Goal: Task Accomplishment & Management: Manage account settings

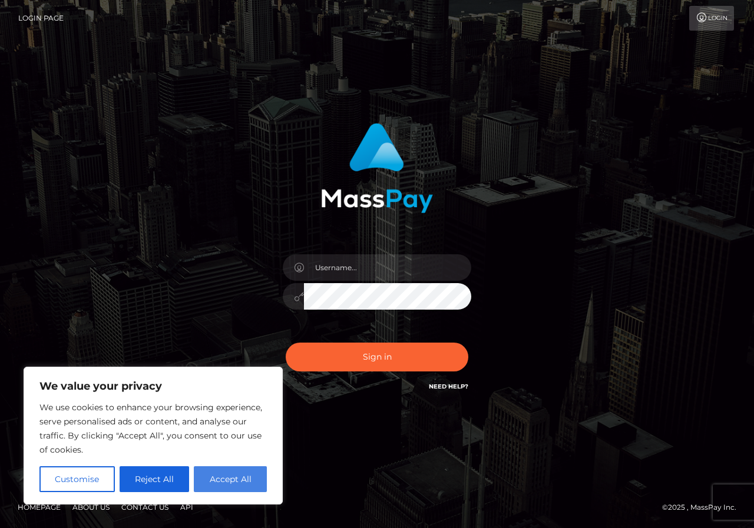
click at [233, 482] on button "Accept All" at bounding box center [230, 480] width 73 height 26
checkbox input "true"
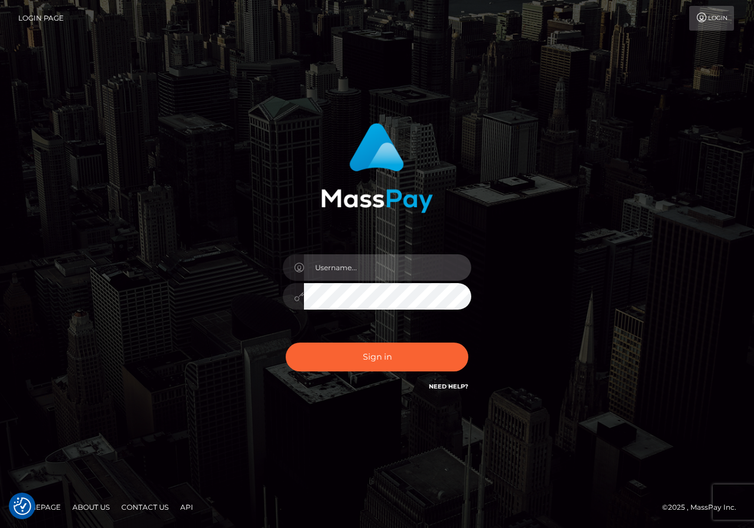
click at [321, 277] on input "text" at bounding box center [387, 268] width 167 height 27
click at [372, 276] on input "text" at bounding box center [387, 268] width 167 height 27
click at [443, 155] on div at bounding box center [377, 163] width 309 height 99
